Goal: Find specific fact: Find specific fact

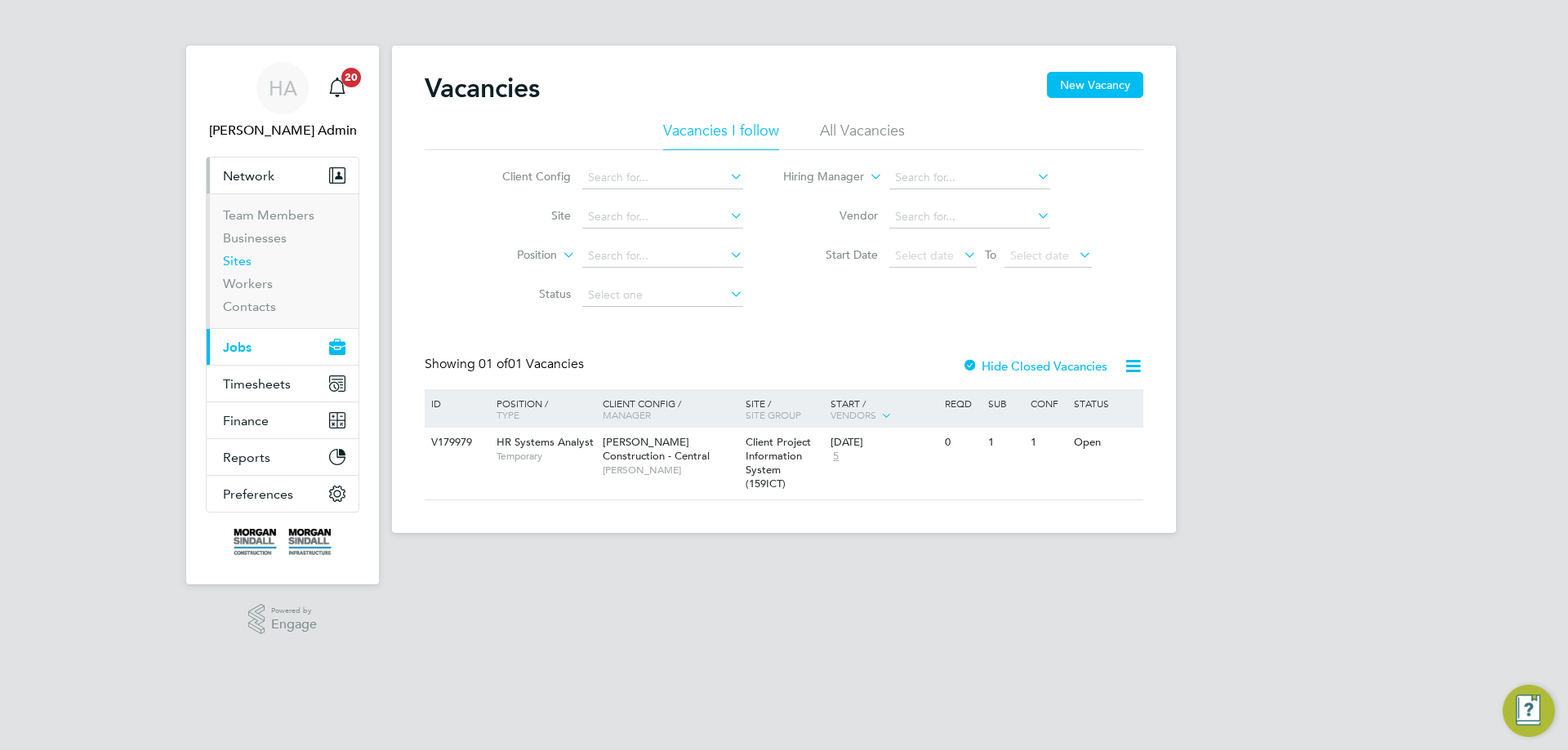
click at [232, 256] on link "Sites" at bounding box center [237, 261] width 28 height 16
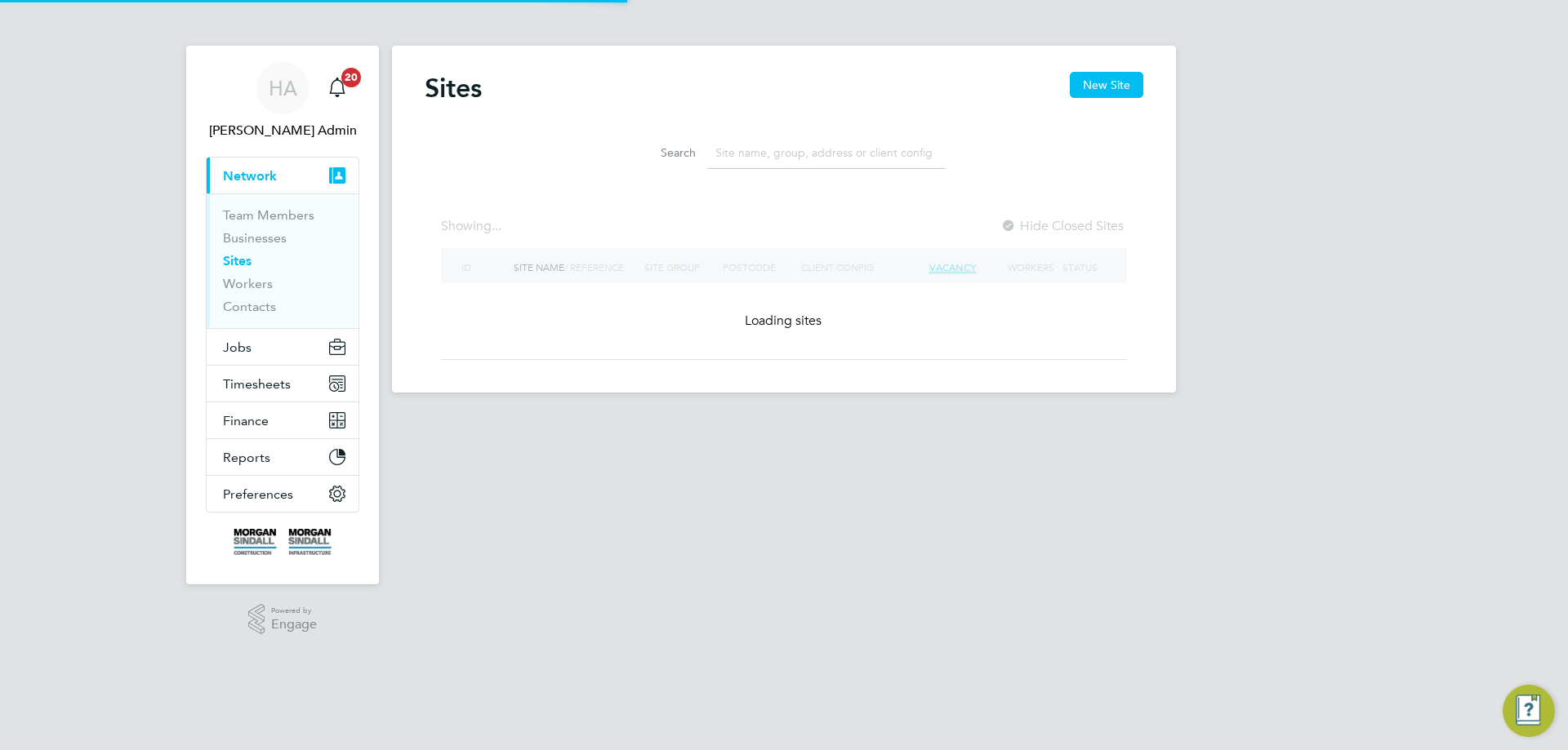
click at [761, 151] on input at bounding box center [826, 153] width 238 height 32
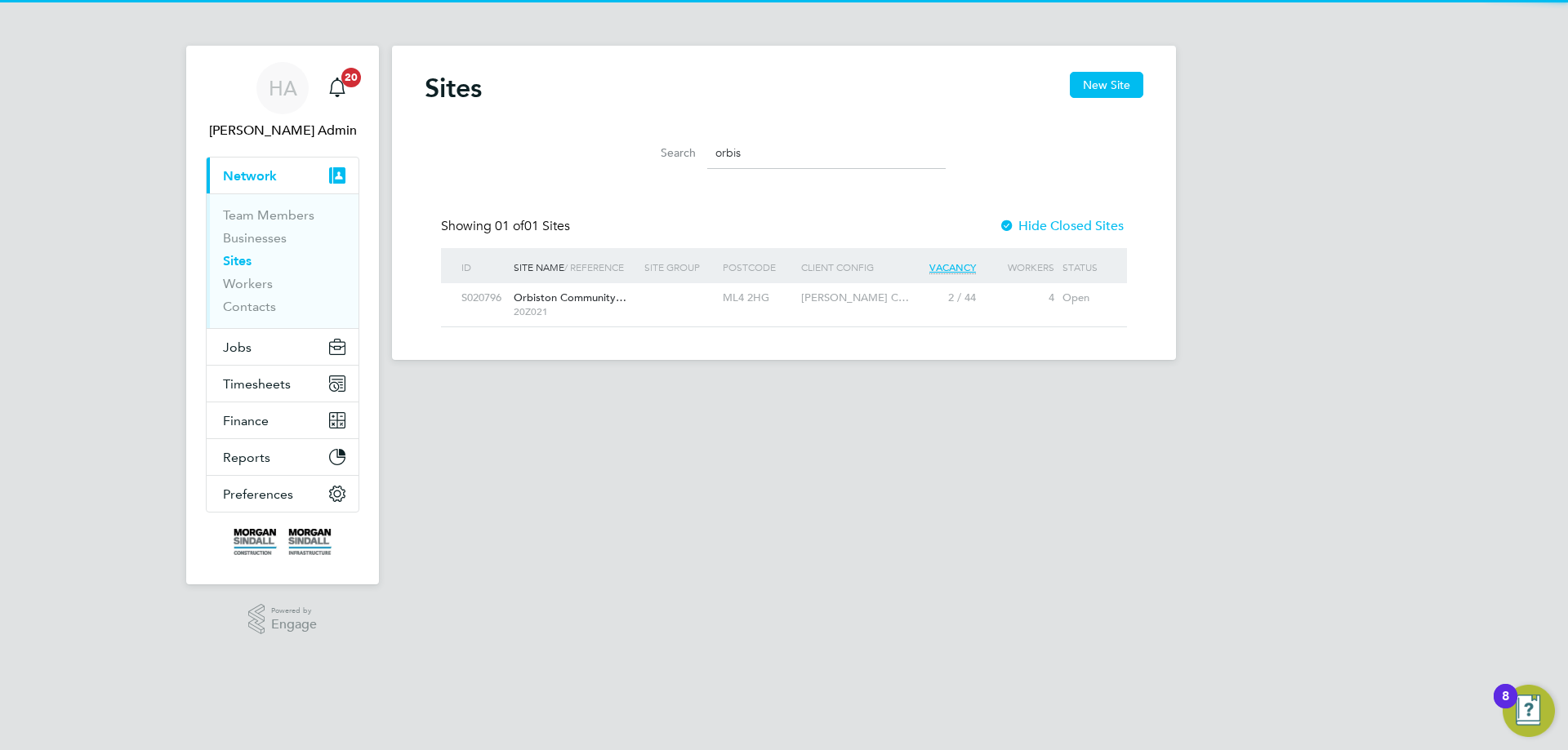
type input "orbis"
click at [626, 293] on div "Orbiston Community… 20Z021" at bounding box center [575, 305] width 131 height 43
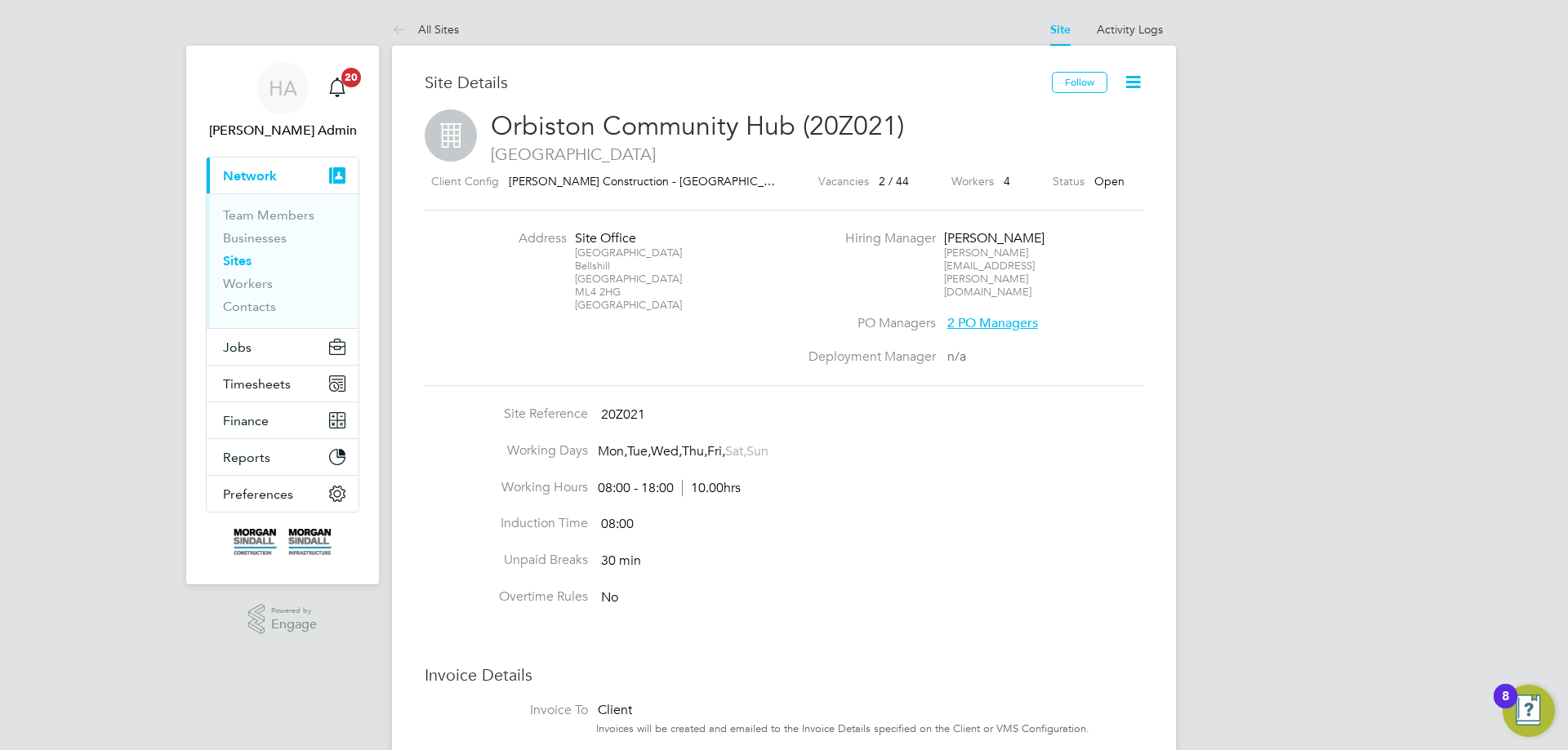
drag, startPoint x: 620, startPoint y: 288, endPoint x: 577, endPoint y: 289, distance: 43.0
click at [577, 289] on div "[STREET_ADDRESS]" at bounding box center [625, 279] width 102 height 66
copy div "ML4 2HG"
click at [640, 256] on div "[STREET_ADDRESS]" at bounding box center [625, 279] width 102 height 66
drag, startPoint x: 629, startPoint y: 290, endPoint x: 576, endPoint y: 251, distance: 65.8
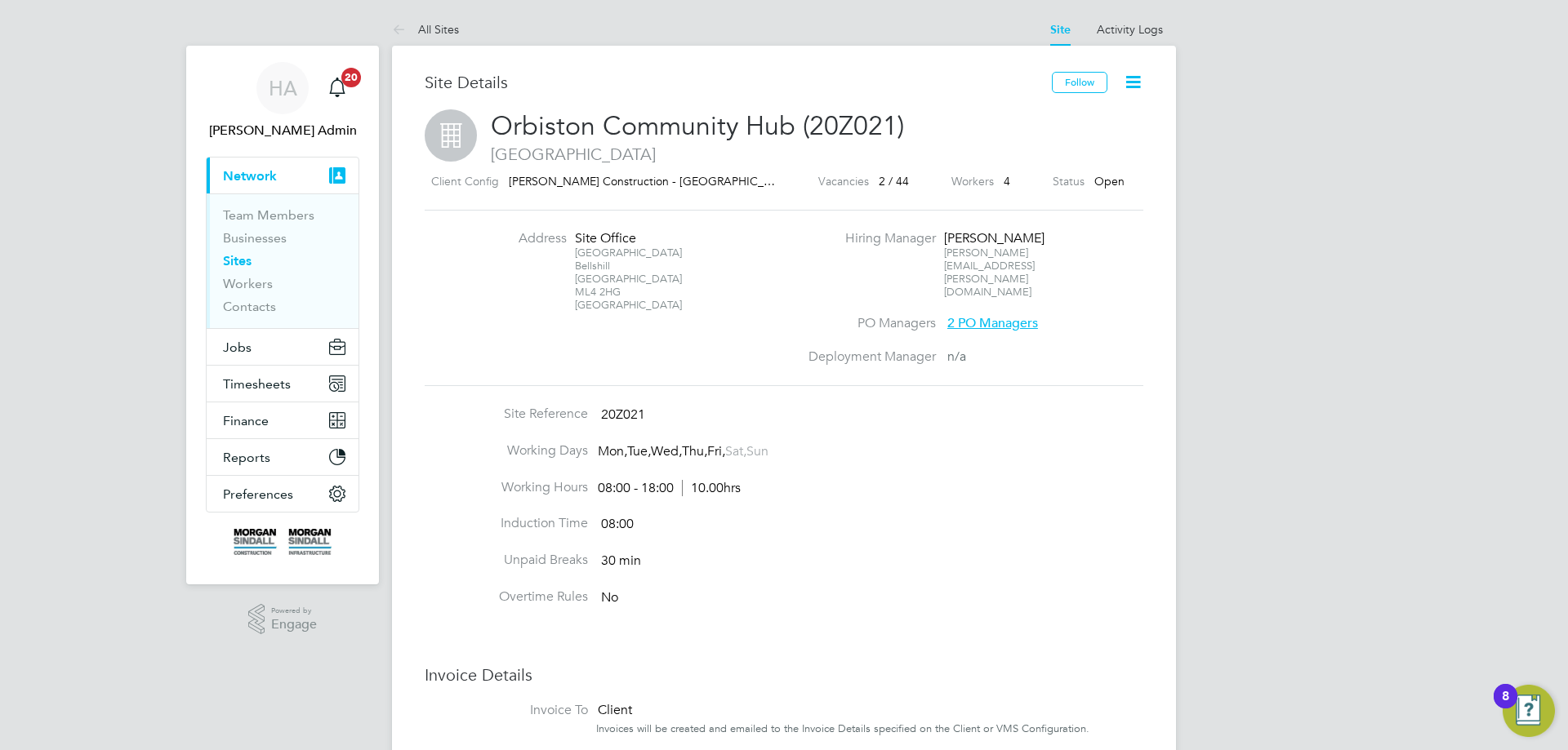
click at [576, 251] on div "[STREET_ADDRESS]" at bounding box center [625, 279] width 102 height 66
copy div "[STREET_ADDRESS]"
